Goal: Use online tool/utility: Utilize a website feature to perform a specific function

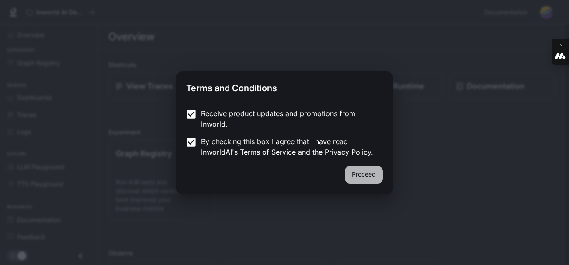
click at [359, 182] on button "Proceed" at bounding box center [364, 174] width 38 height 17
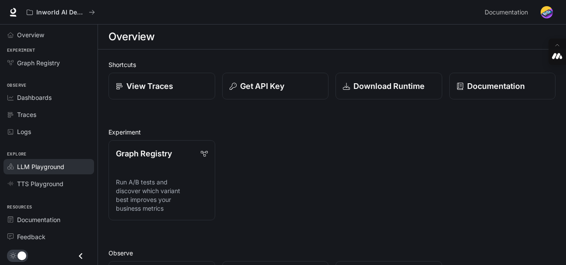
click at [29, 170] on span "LLM Playground" at bounding box center [40, 166] width 47 height 9
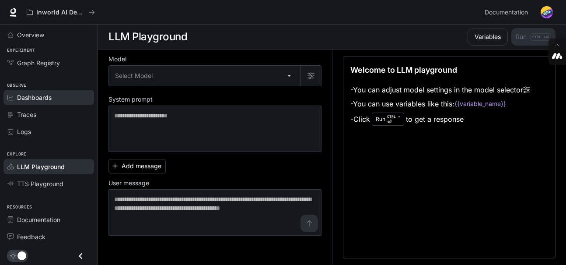
click at [45, 92] on link "Dashboards" at bounding box center [48, 97] width 91 height 15
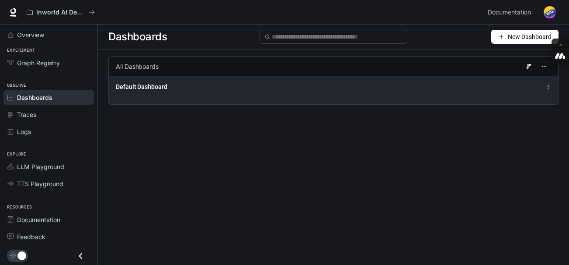
click at [143, 85] on span "Default Dashboard" at bounding box center [142, 86] width 52 height 9
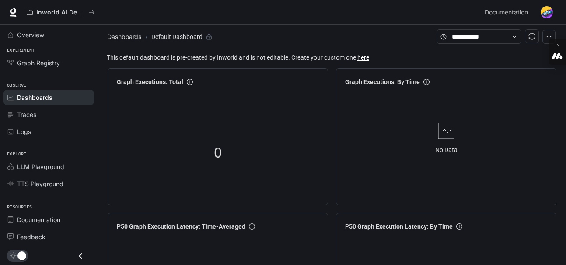
click at [362, 57] on link "here" at bounding box center [363, 57] width 12 height 7
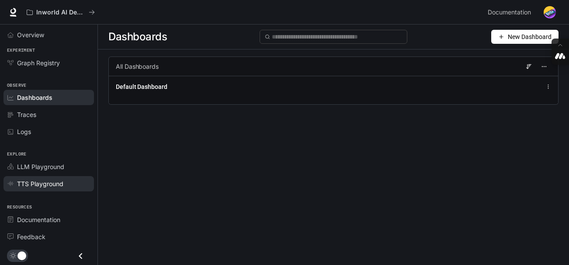
click at [41, 185] on span "TTS Playground" at bounding box center [40, 183] width 46 height 9
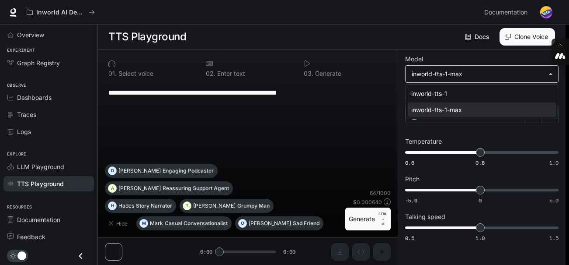
click at [448, 73] on body "**********" at bounding box center [284, 132] width 569 height 265
click at [448, 73] on div at bounding box center [284, 132] width 569 height 265
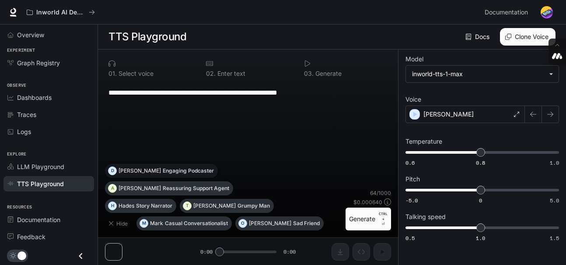
click at [214, 173] on p "Engaging Podcaster" at bounding box center [188, 170] width 51 height 5
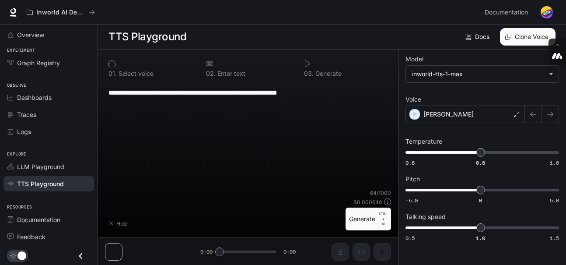
type textarea "**********"
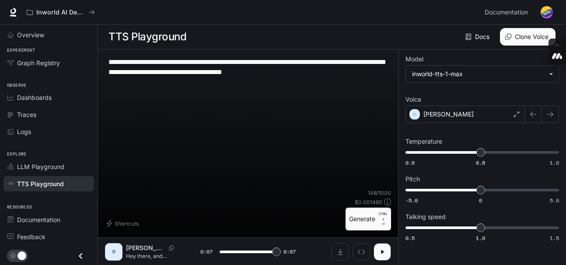
type input "*"
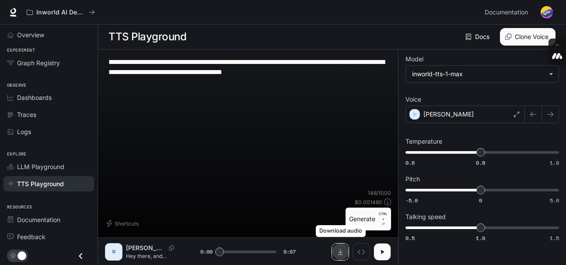
click at [340, 249] on icon "Download audio" at bounding box center [340, 251] width 7 height 7
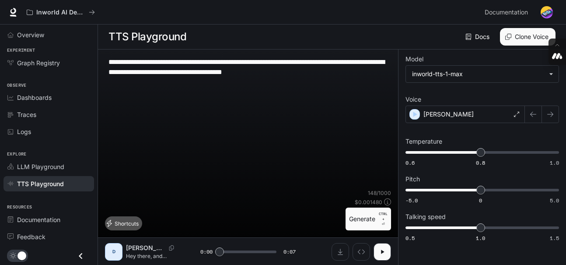
click at [124, 219] on button "Shortcuts" at bounding box center [123, 223] width 37 height 14
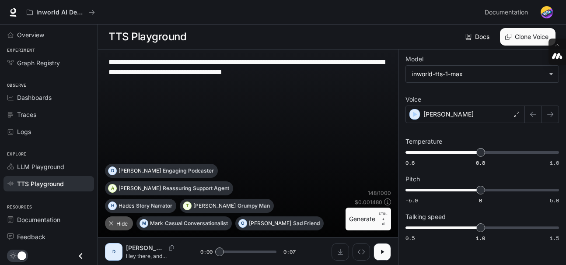
click at [124, 219] on button "Hide" at bounding box center [119, 223] width 28 height 14
